Goal: Transaction & Acquisition: Purchase product/service

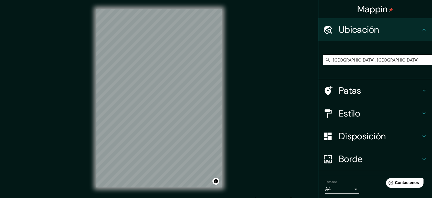
scroll to position [7, 0]
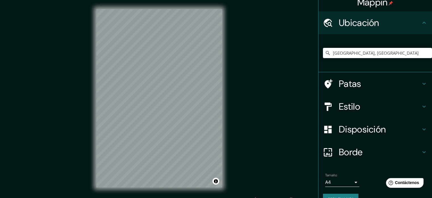
click at [331, 154] on div "Mappin Ubicación [GEOGRAPHIC_DATA], [GEOGRAPHIC_DATA] Patas Estilo Disposición …" at bounding box center [216, 102] width 432 height 205
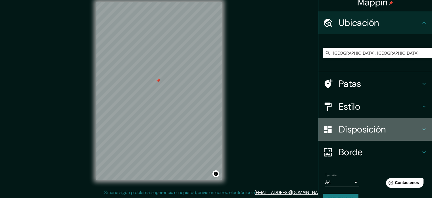
click at [383, 136] on div "Disposición" at bounding box center [376, 129] width 114 height 23
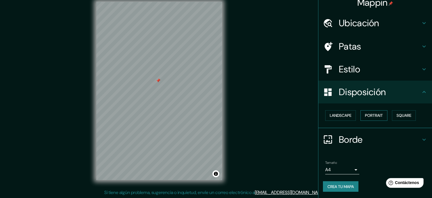
scroll to position [7, 0]
click at [355, 86] on font "Disposición" at bounding box center [362, 92] width 47 height 12
click at [353, 74] on font "Estilo" at bounding box center [349, 69] width 21 height 12
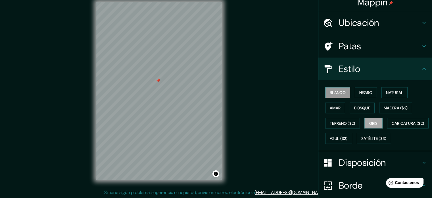
click at [338, 94] on font "Blanco" at bounding box center [338, 92] width 16 height 5
click at [362, 89] on font "Negro" at bounding box center [365, 92] width 13 height 7
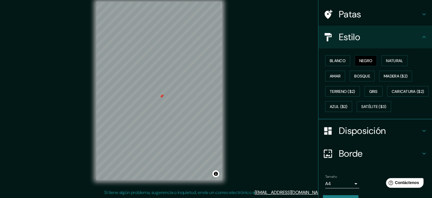
click at [361, 136] on font "Disposición" at bounding box center [362, 130] width 47 height 12
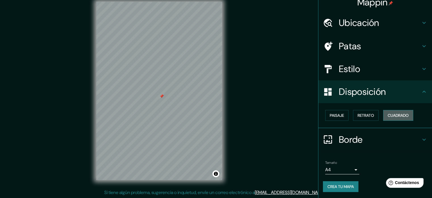
click at [398, 114] on font "Cuadrado" at bounding box center [398, 115] width 21 height 5
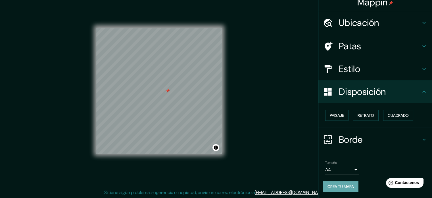
click at [345, 186] on font "Crea tu mapa" at bounding box center [341, 186] width 26 height 5
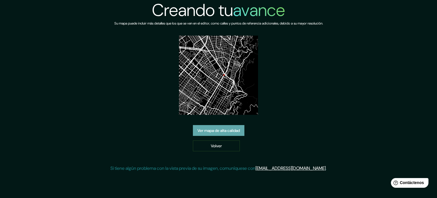
click at [206, 130] on font "Ver mapa de alta calidad" at bounding box center [218, 130] width 42 height 5
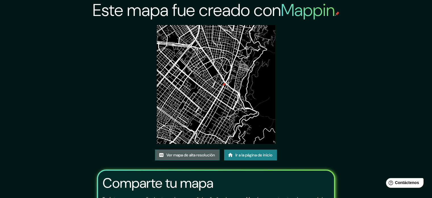
click at [184, 153] on font "Ver mapa de alta resolución" at bounding box center [191, 154] width 49 height 5
